Goal: Find contact information

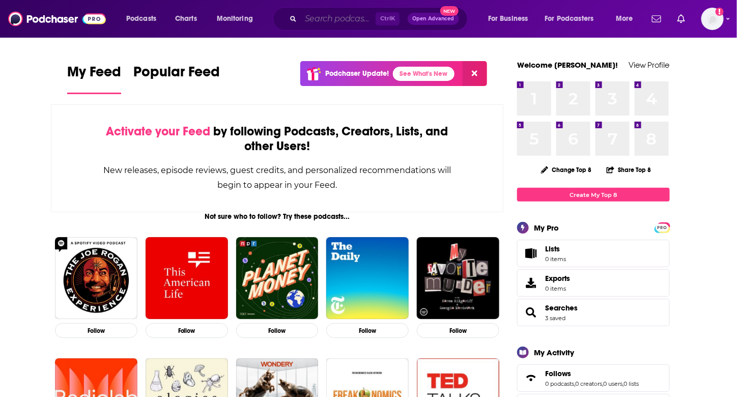
click at [341, 22] on input "Search podcasts, credits, & more..." at bounding box center [338, 19] width 75 height 16
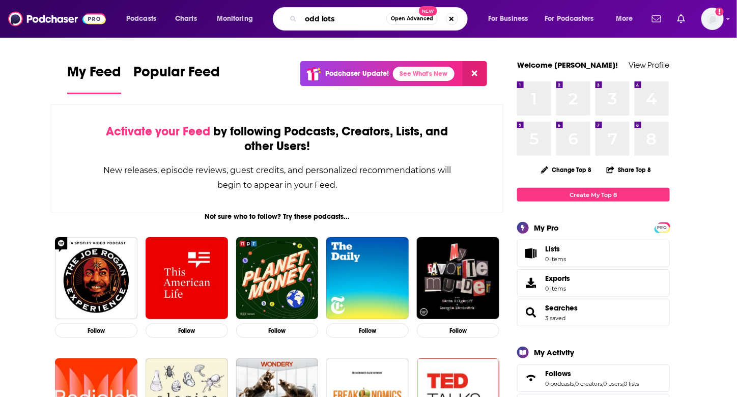
type input "odd lots"
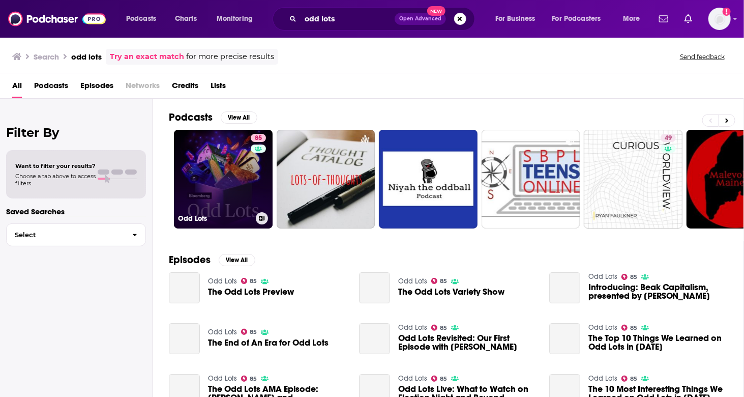
click at [239, 182] on link "85 Odd Lots" at bounding box center [223, 179] width 99 height 99
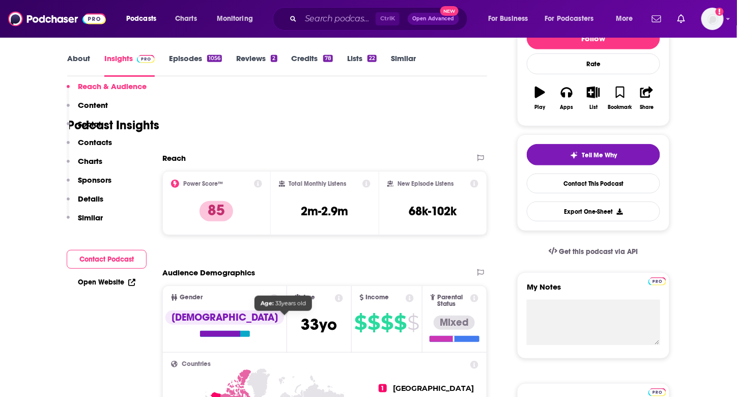
scroll to position [254, 0]
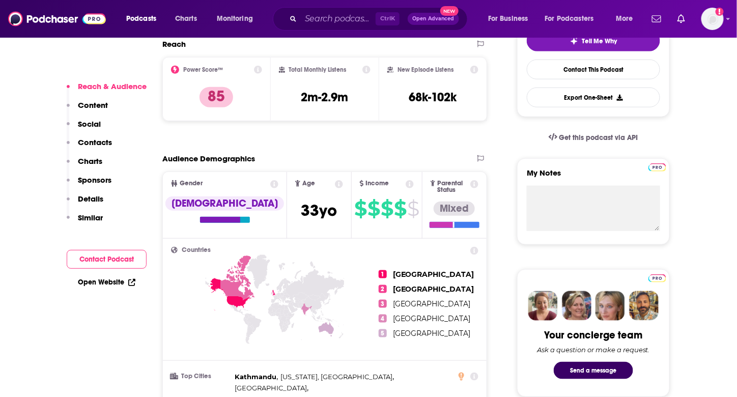
click at [87, 145] on p "Contacts" at bounding box center [95, 142] width 34 height 10
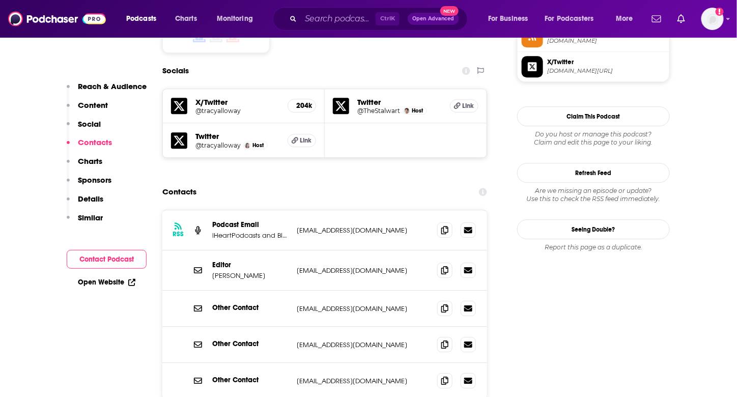
scroll to position [923, 0]
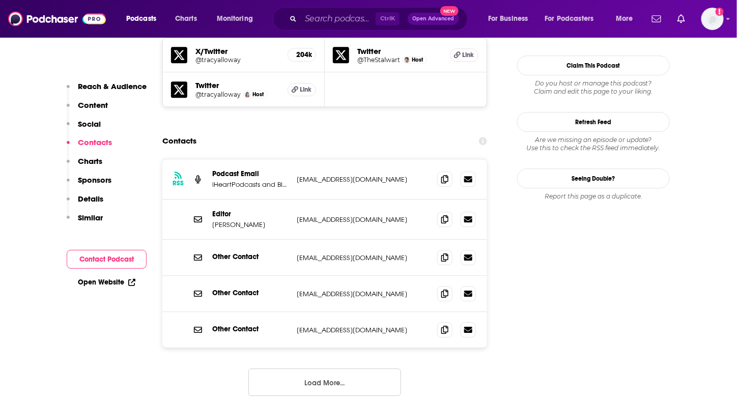
click at [243, 180] on p "iHeartPodcasts and Bloomberg" at bounding box center [250, 184] width 76 height 9
drag, startPoint x: 388, startPoint y: 137, endPoint x: 307, endPoint y: 142, distance: 81.0
click at [307, 175] on p "[EMAIL_ADDRESS][DOMAIN_NAME]" at bounding box center [363, 179] width 132 height 9
drag, startPoint x: 402, startPoint y: 143, endPoint x: 398, endPoint y: 139, distance: 6.5
click at [402, 159] on div "RSS Podcast Email iHeartPodcasts and Bloomberg [EMAIL_ADDRESS][DOMAIN_NAME] [EM…" at bounding box center [324, 179] width 325 height 40
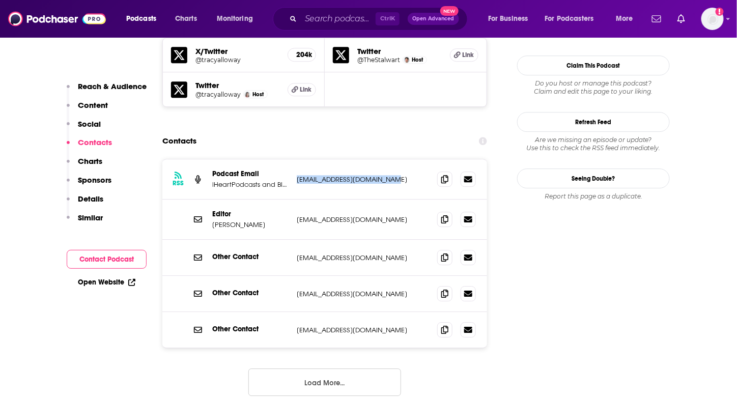
drag, startPoint x: 397, startPoint y: 137, endPoint x: 291, endPoint y: 146, distance: 105.7
click at [291, 159] on div "RSS Podcast Email iHeartPodcasts and Bloomberg [EMAIL_ADDRESS][DOMAIN_NAME] [EM…" at bounding box center [324, 179] width 325 height 40
copy div "mberg [EMAIL_ADDRESS][DOMAIN_NAME]"
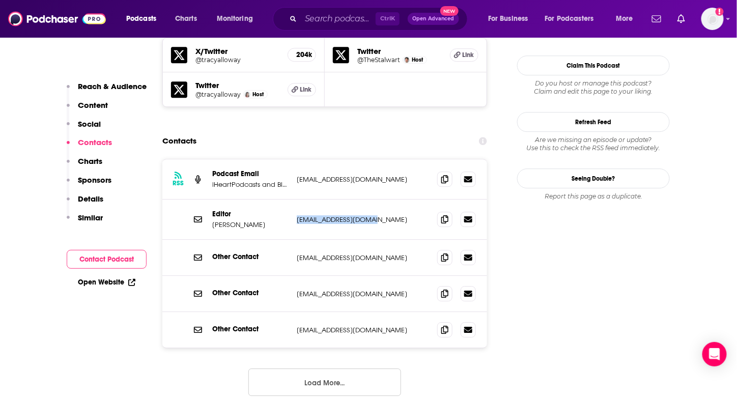
drag, startPoint x: 380, startPoint y: 176, endPoint x: 293, endPoint y: 176, distance: 87.5
click at [293, 199] on div "Editor [PERSON_NAME] [EMAIL_ADDRESS][DOMAIN_NAME] [EMAIL_ADDRESS][DOMAIN_NAME]" at bounding box center [324, 219] width 325 height 40
copy p "[EMAIL_ADDRESS][DOMAIN_NAME]"
